Goal: Use online tool/utility: Utilize a website feature to perform a specific function

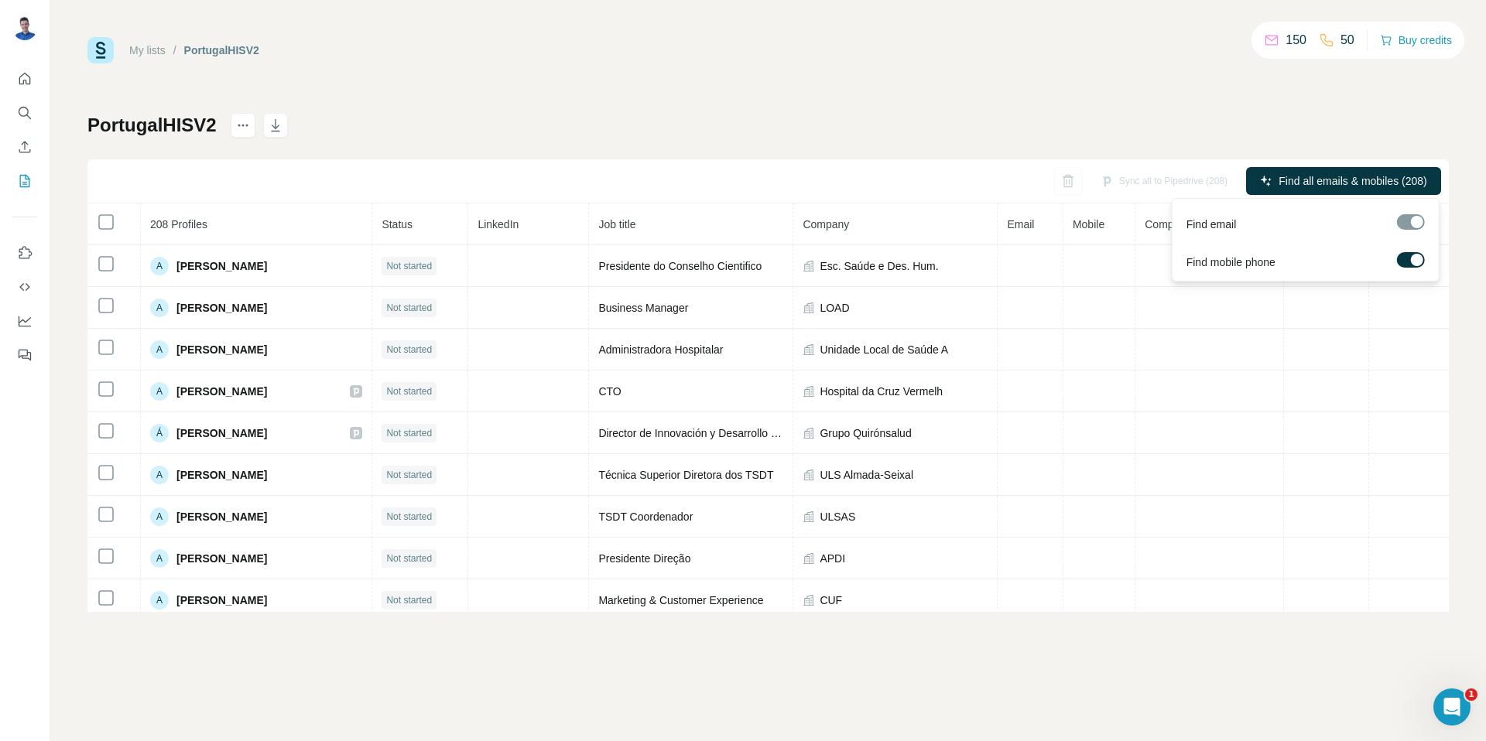
click at [1406, 256] on label at bounding box center [1411, 259] width 28 height 15
click at [1409, 225] on div at bounding box center [1411, 221] width 28 height 15
click at [762, 111] on div "My lists / PortugalHISV2 150 50 Buy credits PortugalHISV2 Sync all to Pipedrive…" at bounding box center [767, 324] width 1361 height 575
click at [1367, 183] on span "Find emails (1)" at bounding box center [1379, 180] width 72 height 15
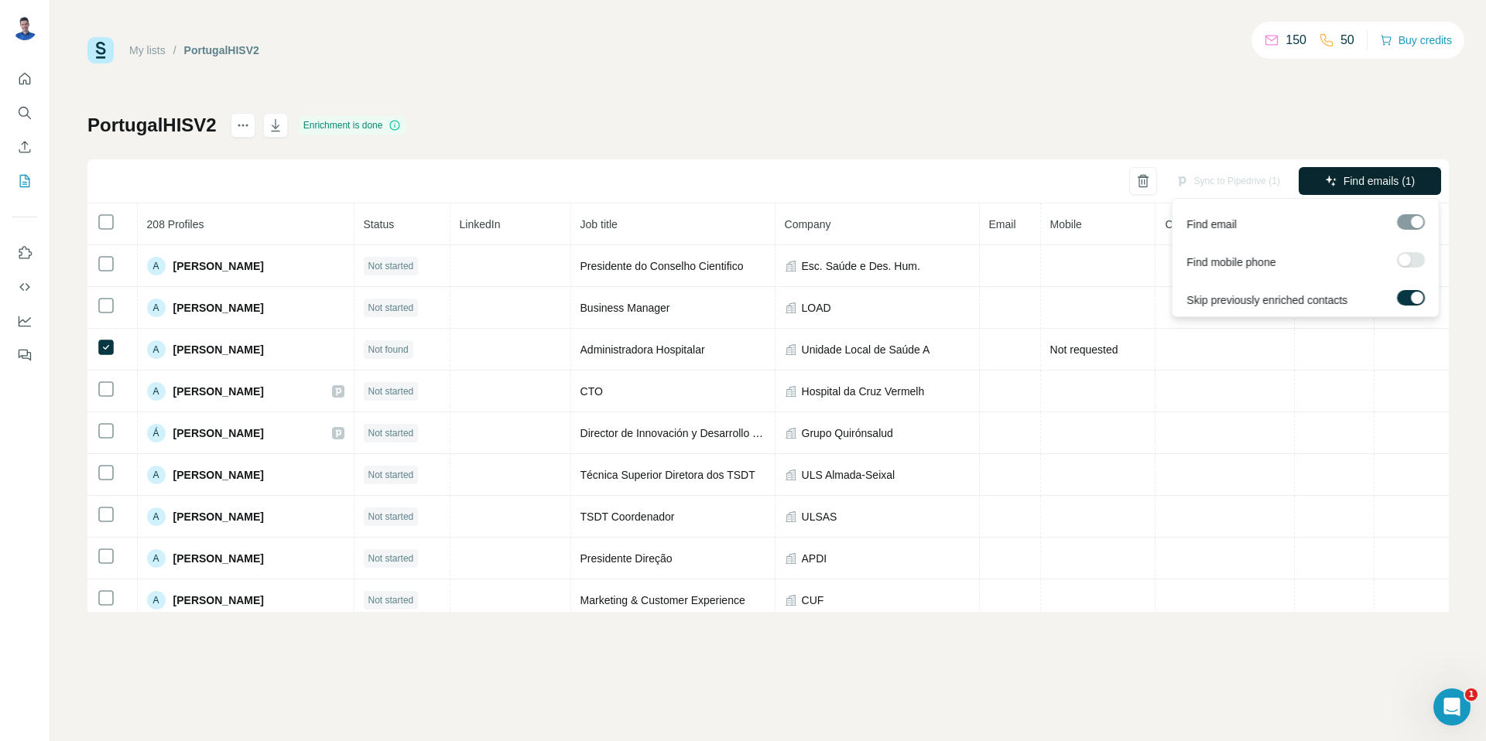
click at [1385, 187] on span "Find emails (1)" at bounding box center [1379, 180] width 72 height 15
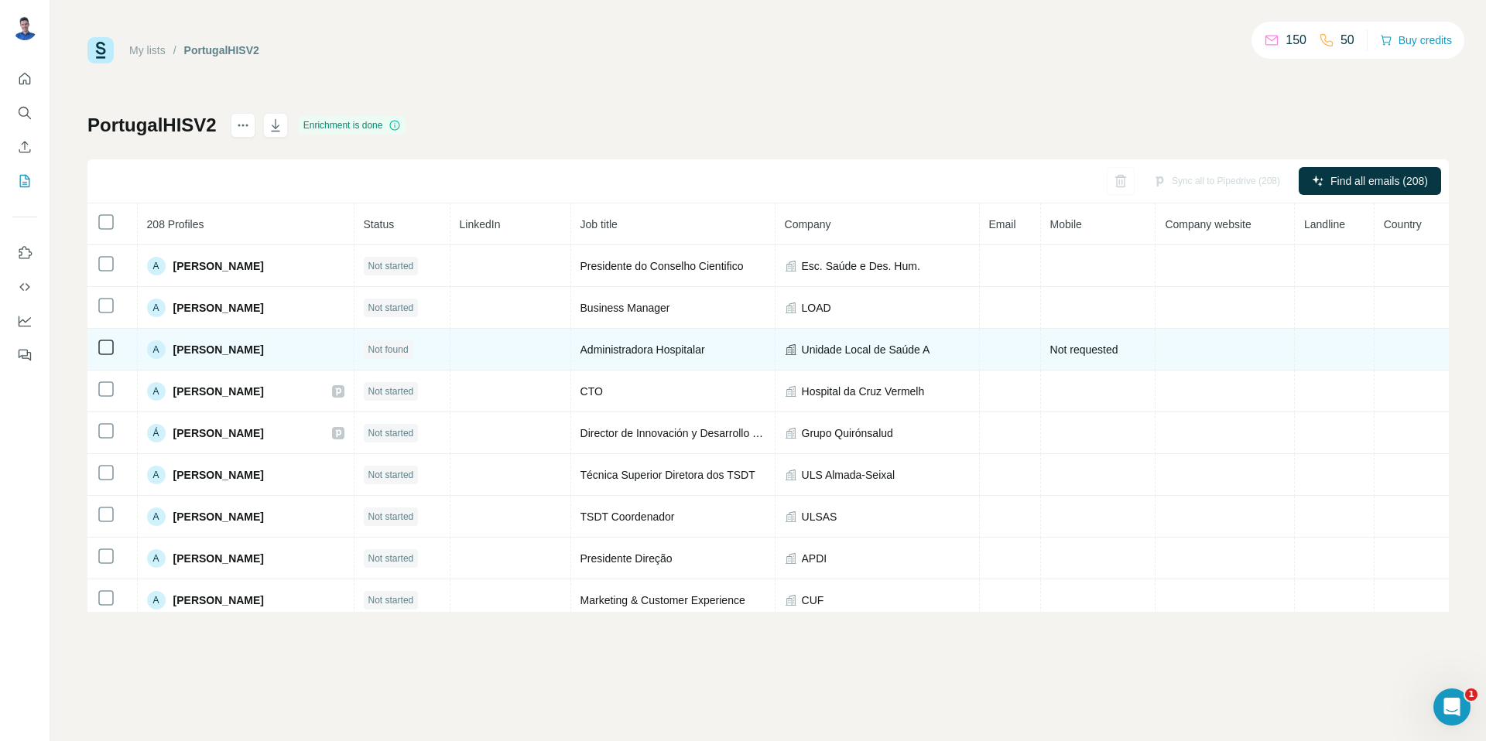
click at [1041, 352] on td at bounding box center [1010, 350] width 61 height 42
